Goal: Navigation & Orientation: Find specific page/section

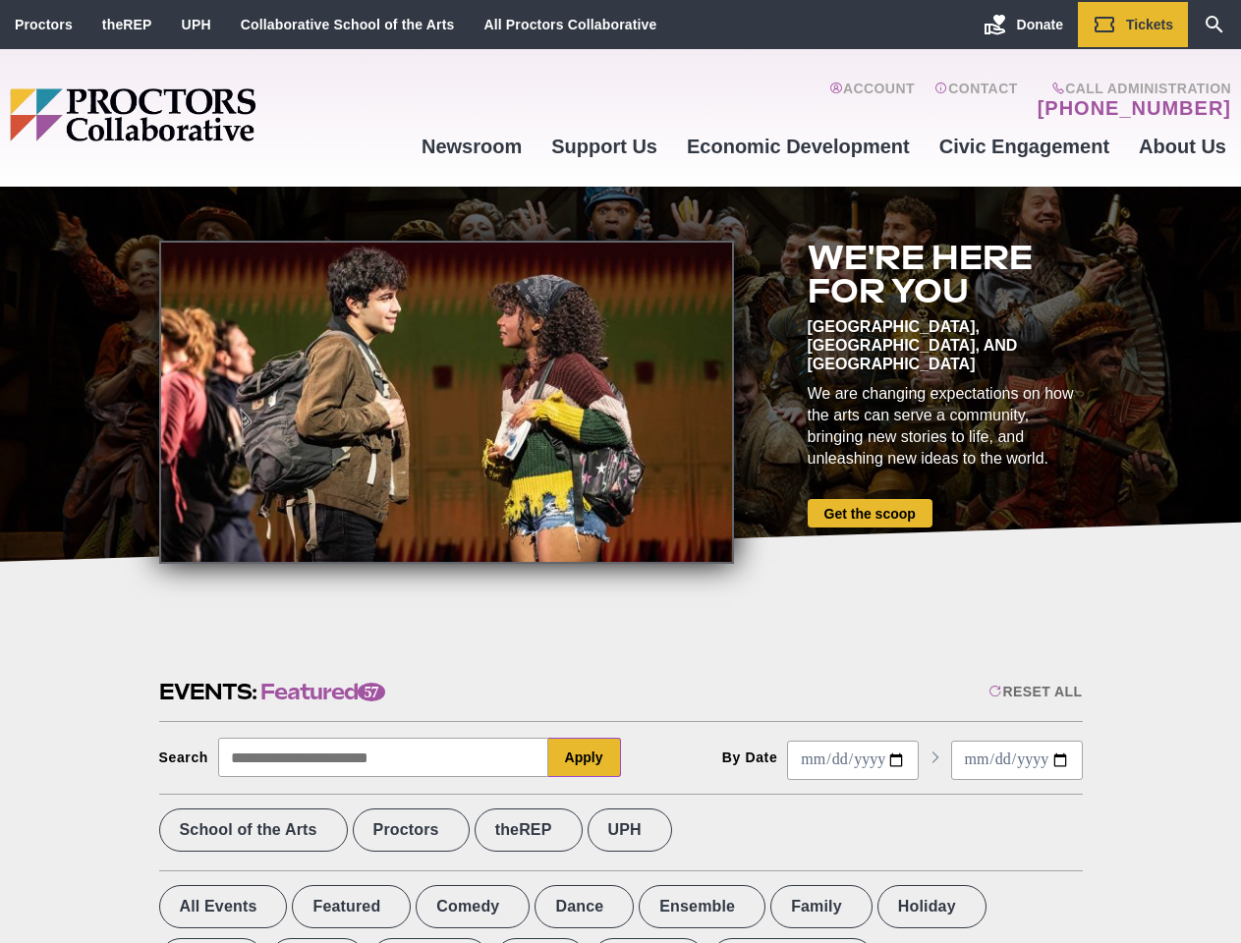
click at [620, 472] on div at bounding box center [446, 402] width 575 height 323
click at [1034, 692] on div "Reset All" at bounding box center [1034, 692] width 93 height 16
click at [585, 758] on button "Apply" at bounding box center [584, 757] width 73 height 39
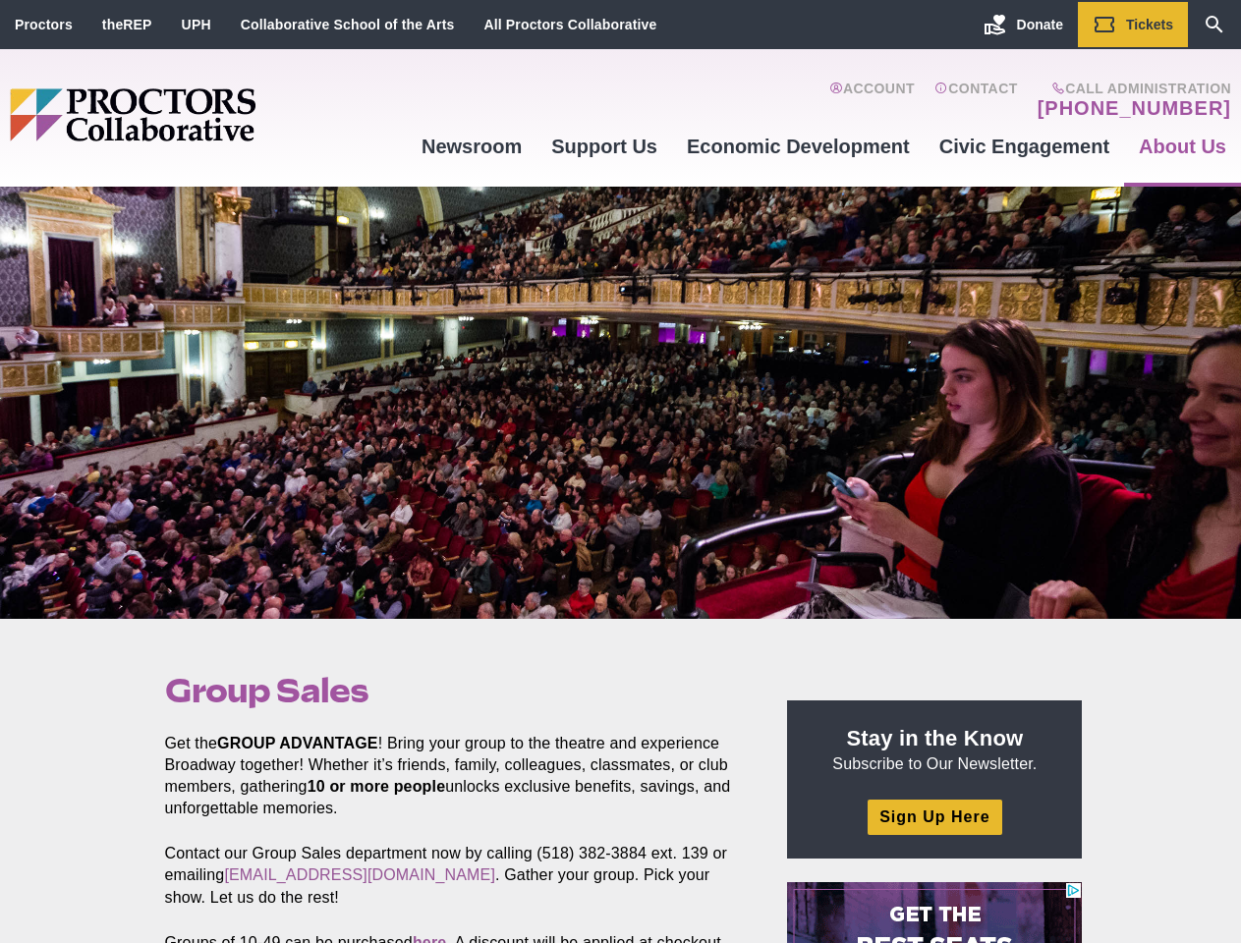
click at [620, 472] on div at bounding box center [620, 403] width 1241 height 432
